Goal: Navigation & Orientation: Find specific page/section

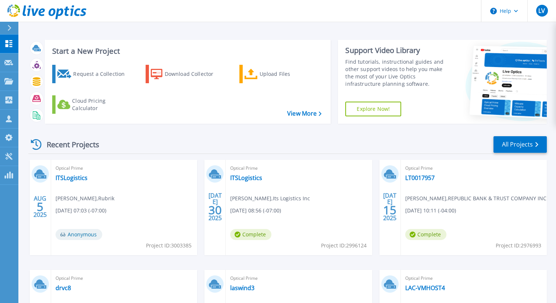
click at [205, 139] on div "Recent Projects All Projects" at bounding box center [287, 144] width 519 height 18
click at [315, 31] on div "Start a New Project Request a Collection Download Collector Upload Files Cloud …" at bounding box center [287, 193] width 538 height 386
click at [333, 134] on div "Recent Projects All Projects AUG 5 2025 Optical Prime ITSLogistics Leo Vela , R…" at bounding box center [287, 258] width 519 height 256
click at [197, 137] on div "Recent Projects All Projects" at bounding box center [287, 144] width 519 height 18
click at [37, 144] on icon at bounding box center [36, 144] width 11 height 11
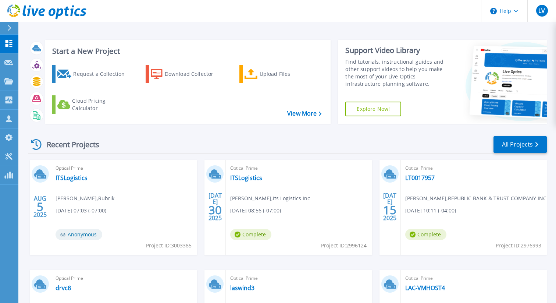
click at [333, 32] on div "Start a New Project Request a Collection Download Collector Upload Files Cloud …" at bounding box center [287, 193] width 538 height 386
click at [136, 18] on header "Help LV Partner Team Member [PERSON_NAME] [PERSON_NAME][EMAIL_ADDRESS][PERSON_N…" at bounding box center [278, 11] width 556 height 22
